Goal: Information Seeking & Learning: Learn about a topic

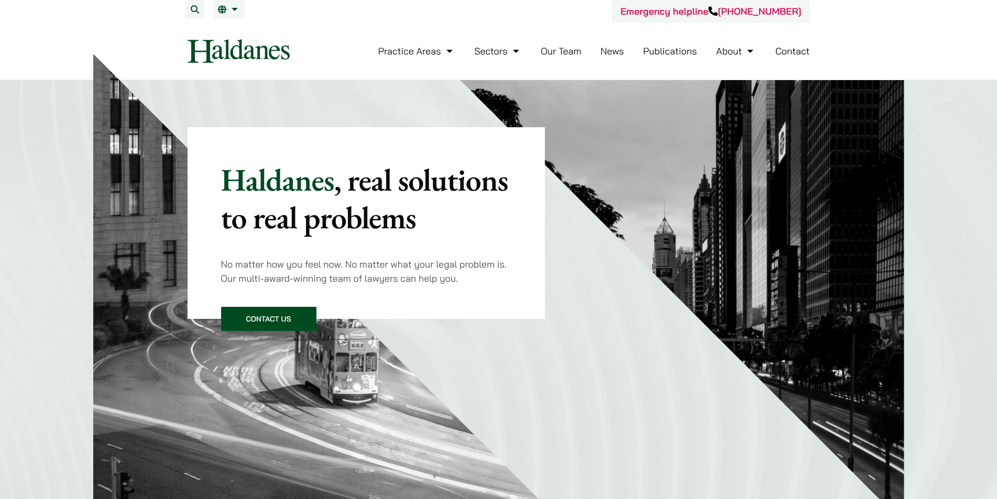
click at [547, 50] on link "Our Team" at bounding box center [560, 51] width 40 height 12
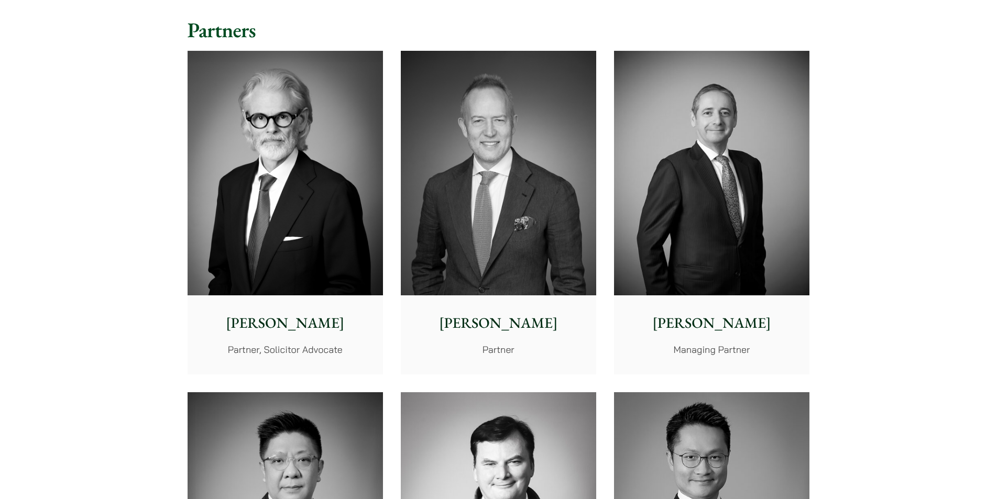
scroll to position [209, 0]
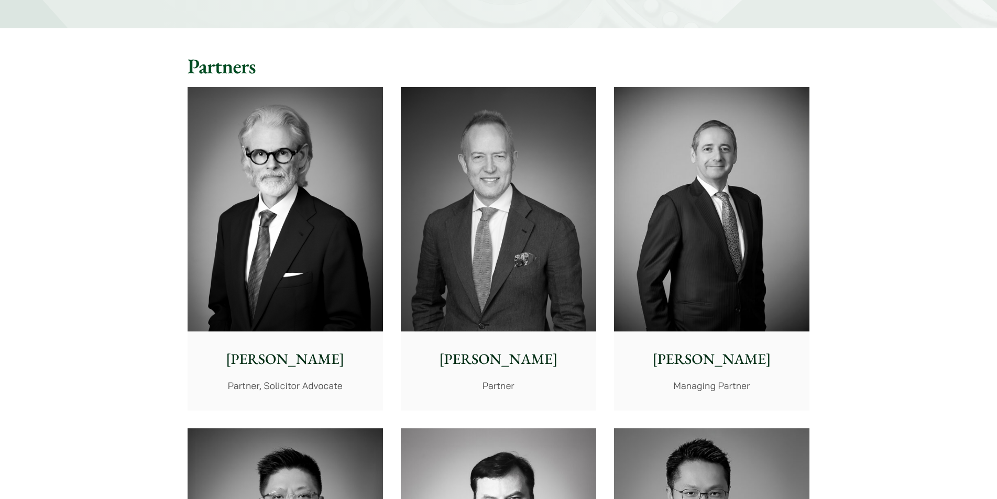
click at [289, 357] on p "[PERSON_NAME]" at bounding box center [285, 359] width 179 height 22
click at [509, 362] on p "[PERSON_NAME]" at bounding box center [498, 359] width 179 height 22
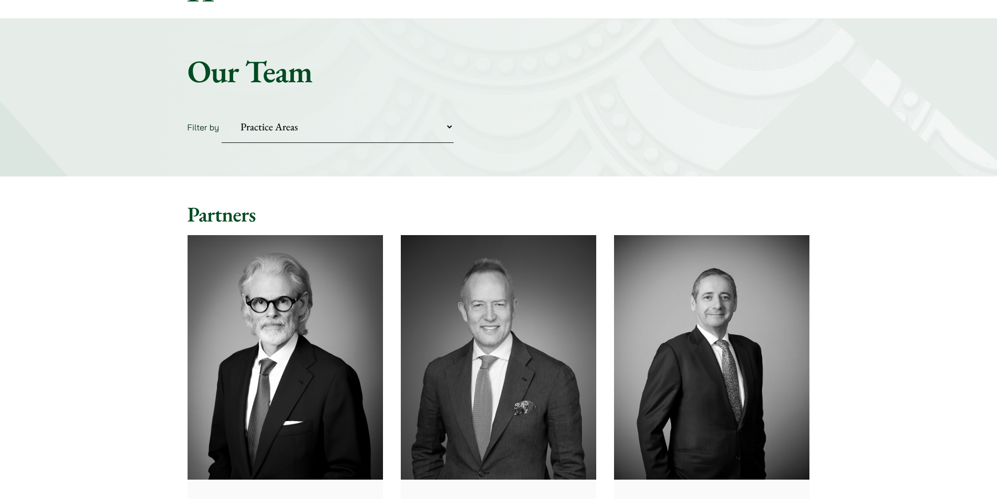
scroll to position [0, 0]
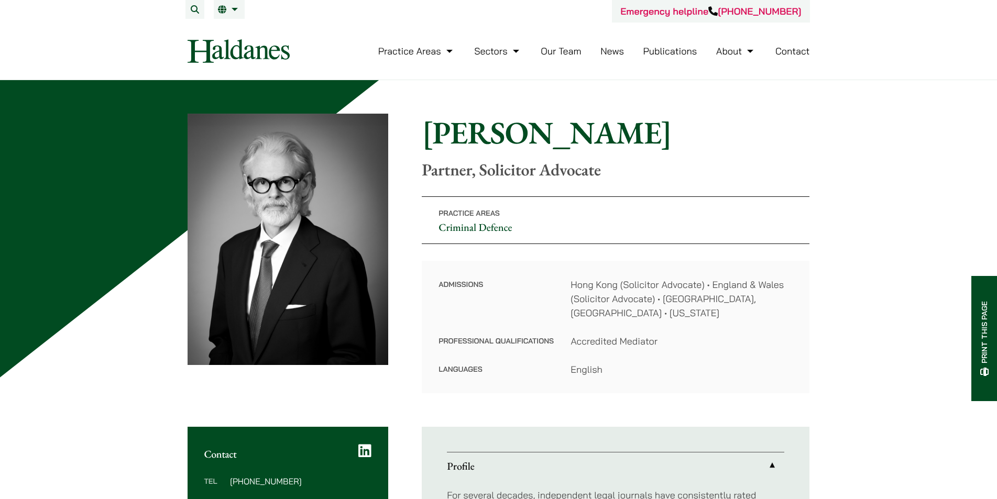
drag, startPoint x: 416, startPoint y: 132, endPoint x: 581, endPoint y: 127, distance: 165.6
click at [657, 132] on div "Home » Lawyers » Jonathan Midgley Jonathan Midgley Partner, Solicitor Advocate …" at bounding box center [498, 254] width 622 height 280
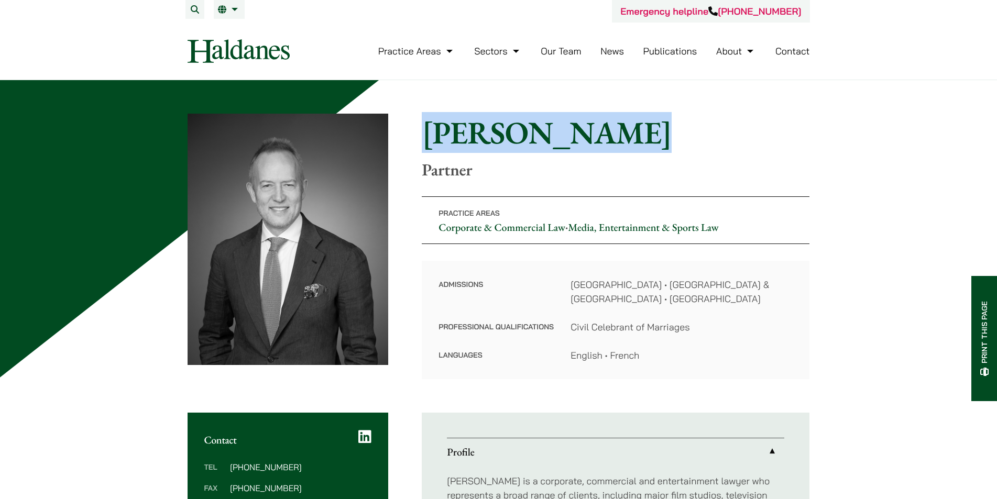
drag, startPoint x: 636, startPoint y: 124, endPoint x: 423, endPoint y: 133, distance: 212.8
click at [423, 133] on h1 "[PERSON_NAME]" at bounding box center [616, 133] width 388 height 38
